Goal: Navigation & Orientation: Find specific page/section

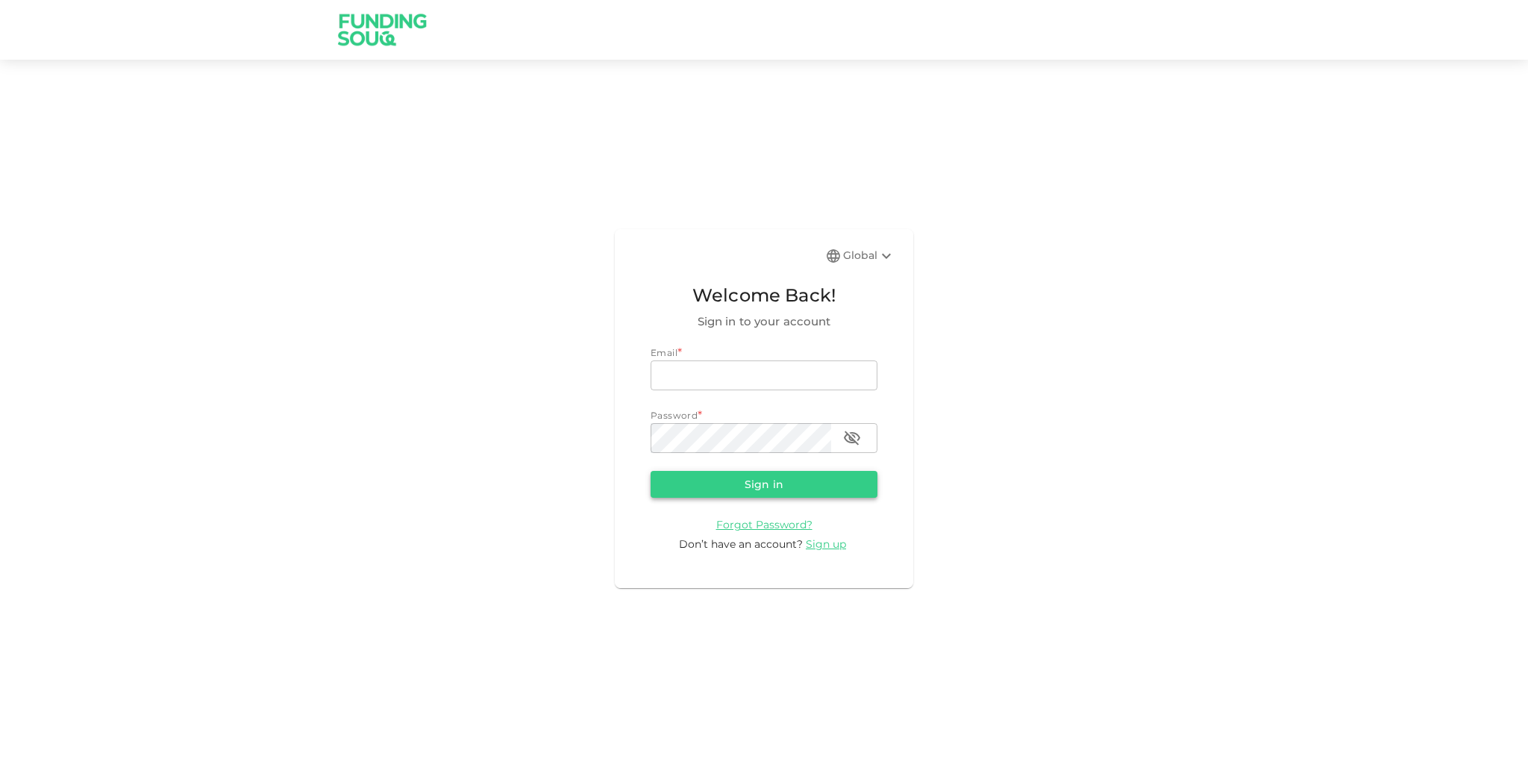
type input "[EMAIL_ADDRESS][DOMAIN_NAME]"
click at [794, 489] on button "Sign in" at bounding box center [763, 484] width 227 height 27
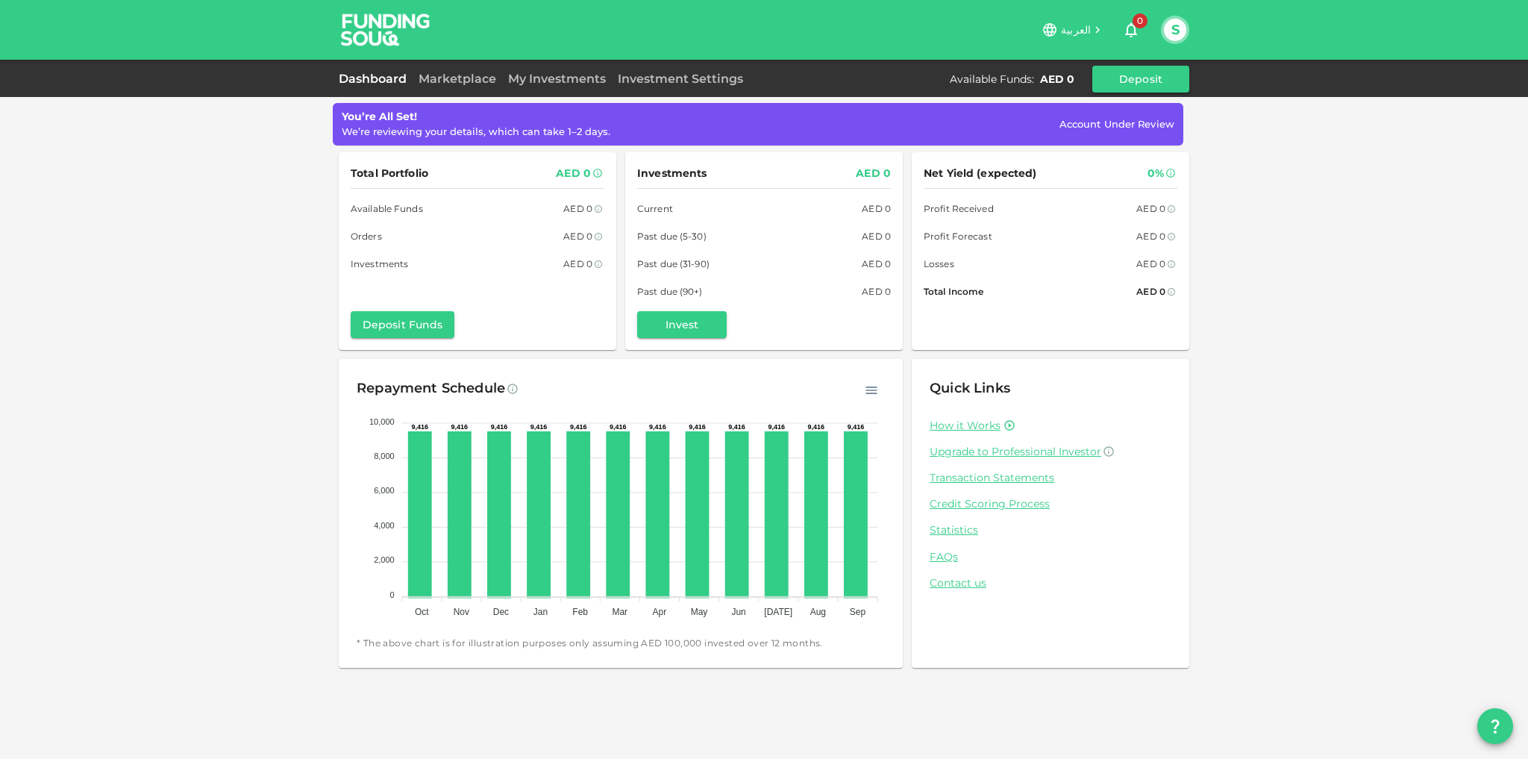
click at [443, 71] on div "Marketplace" at bounding box center [457, 79] width 90 height 18
click at [448, 79] on link "Marketplace" at bounding box center [457, 79] width 90 height 14
